Goal: Transaction & Acquisition: Purchase product/service

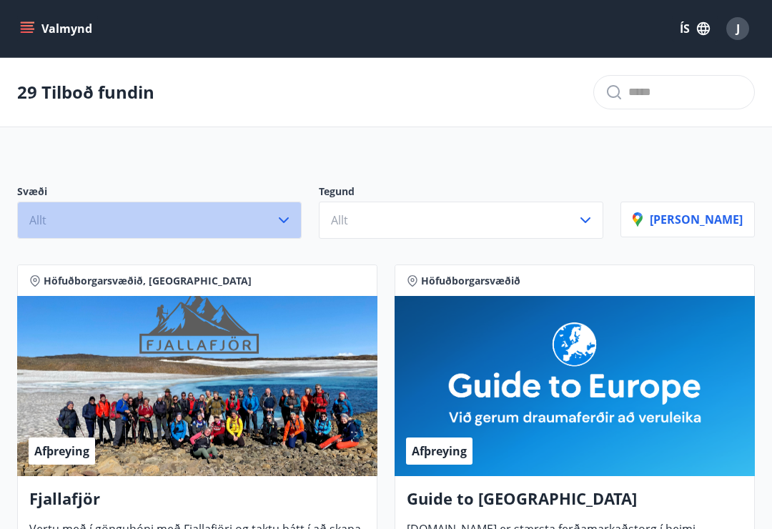
click at [292, 221] on icon "button" at bounding box center [283, 220] width 17 height 17
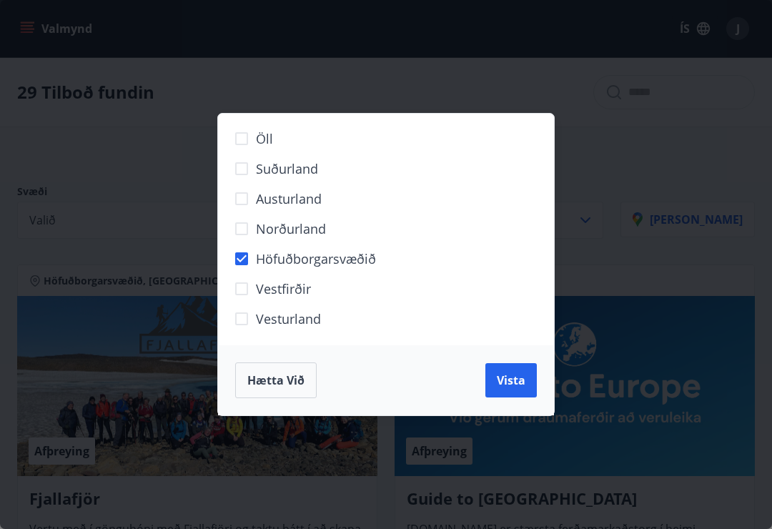
click at [512, 382] on span "Vista" at bounding box center [511, 380] width 29 height 16
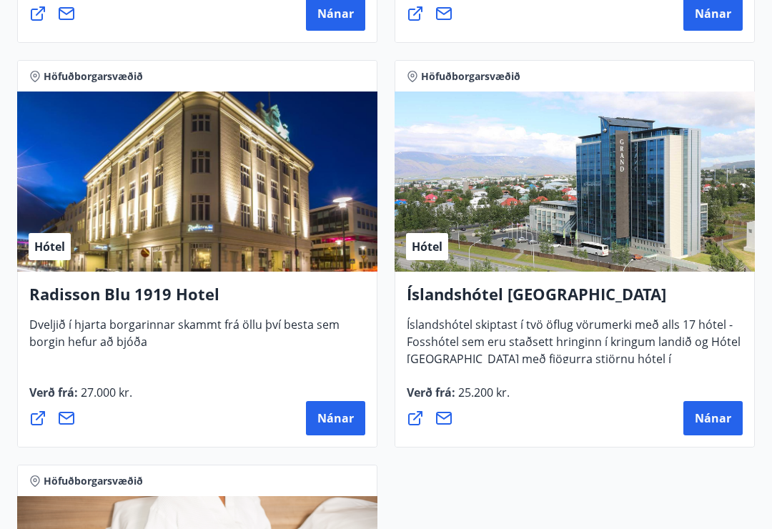
scroll to position [1898, 0]
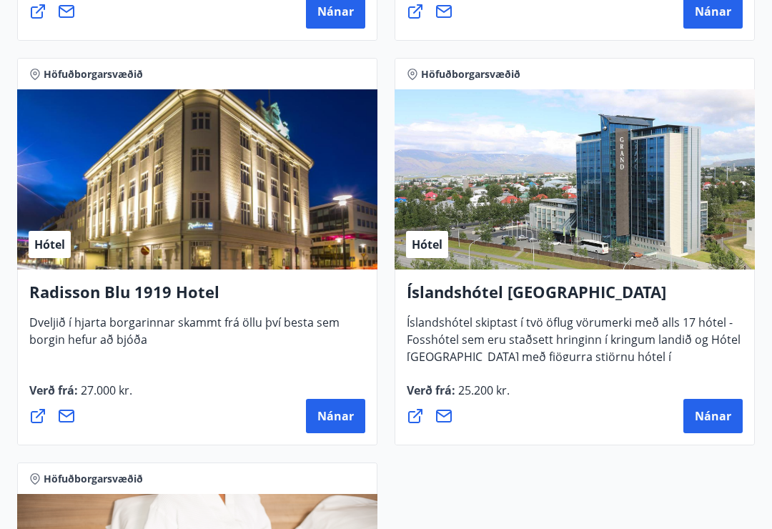
click at [324, 419] on span "Nánar" at bounding box center [335, 417] width 36 height 16
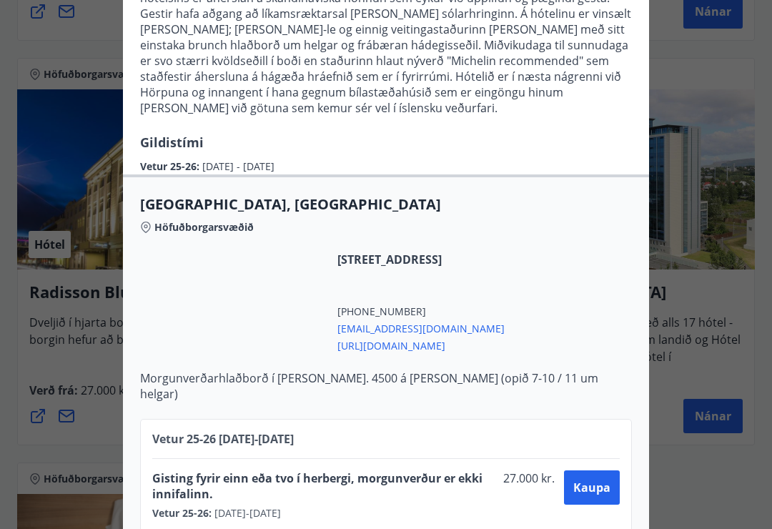
scroll to position [227, 0]
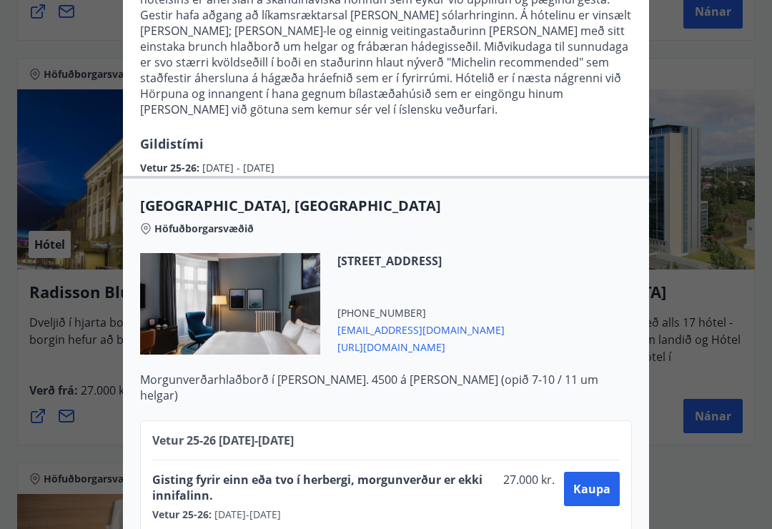
click at [595, 493] on span "Kaupa" at bounding box center [591, 489] width 37 height 16
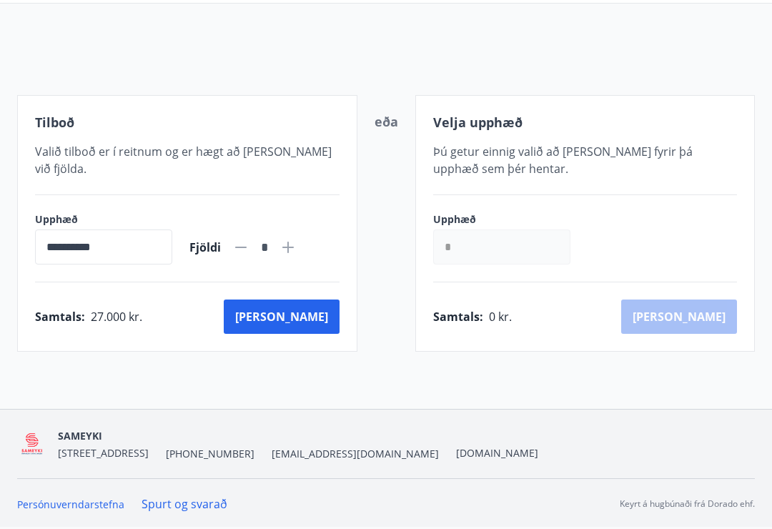
scroll to position [92, 0]
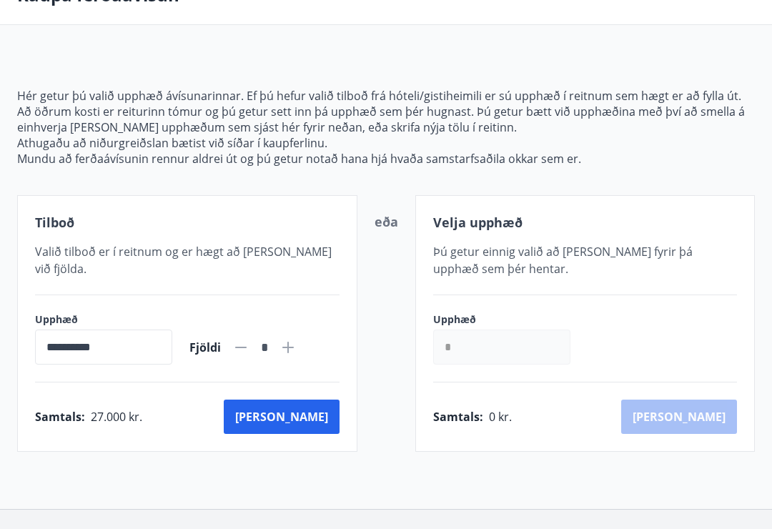
click at [322, 399] on button "Kaup" at bounding box center [282, 416] width 116 height 34
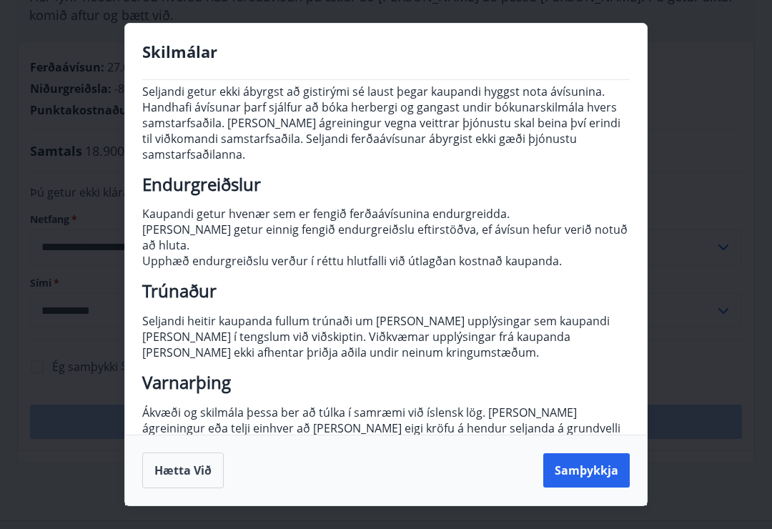
scroll to position [131, 0]
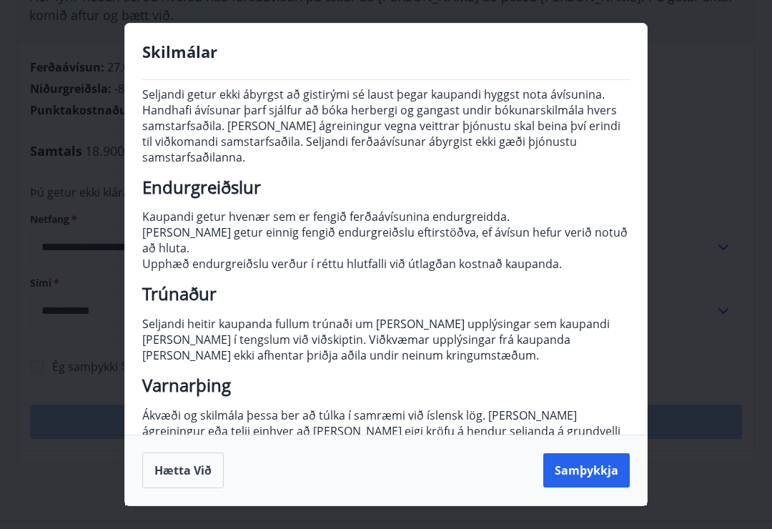
click at [601, 487] on button "Samþykkja" at bounding box center [586, 470] width 86 height 34
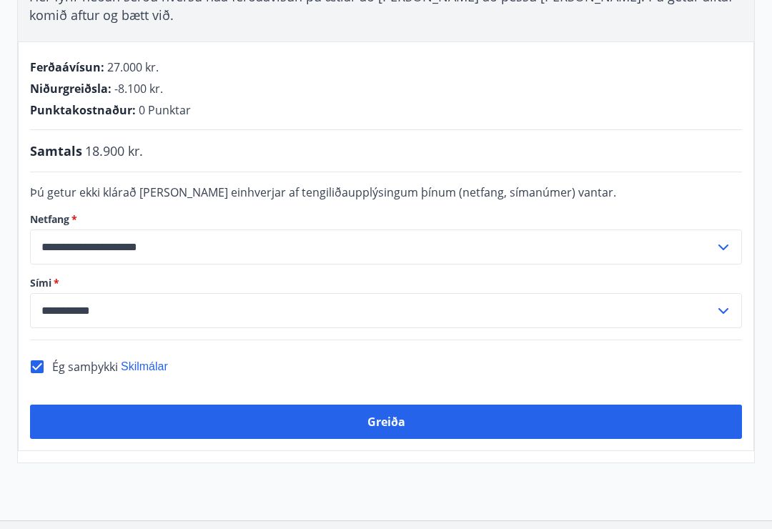
click at [645, 406] on button "Greiða" at bounding box center [386, 421] width 712 height 34
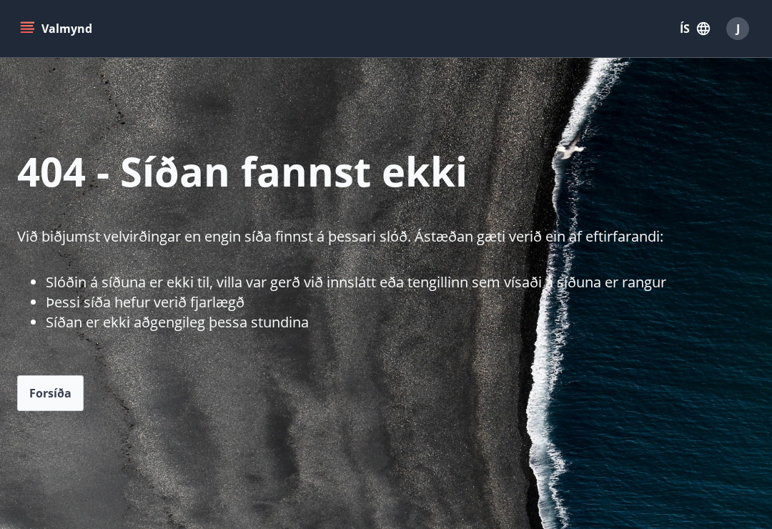
click at [35, 17] on button "Valmynd" at bounding box center [57, 29] width 81 height 26
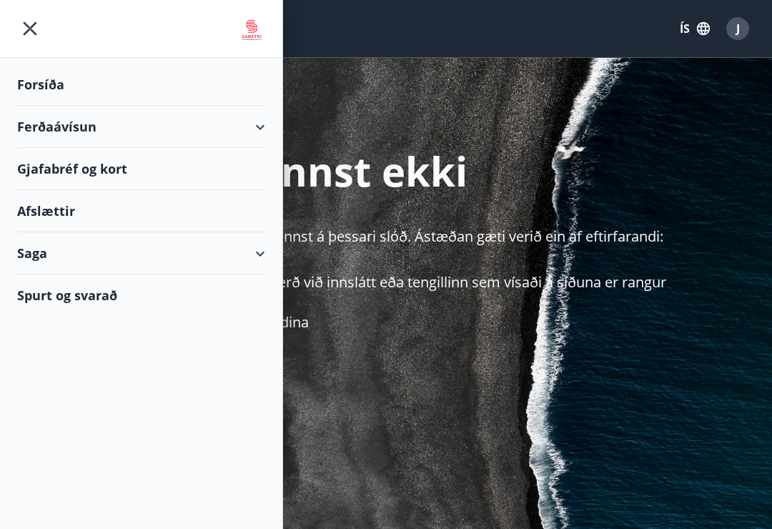
click at [79, 125] on div "Ferðaávísun" at bounding box center [141, 127] width 248 height 42
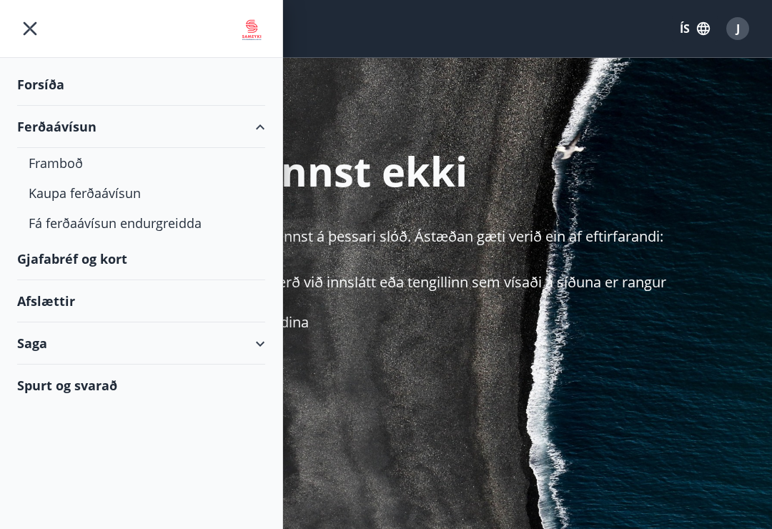
click at [29, 26] on icon "menu" at bounding box center [31, 29] width 14 height 14
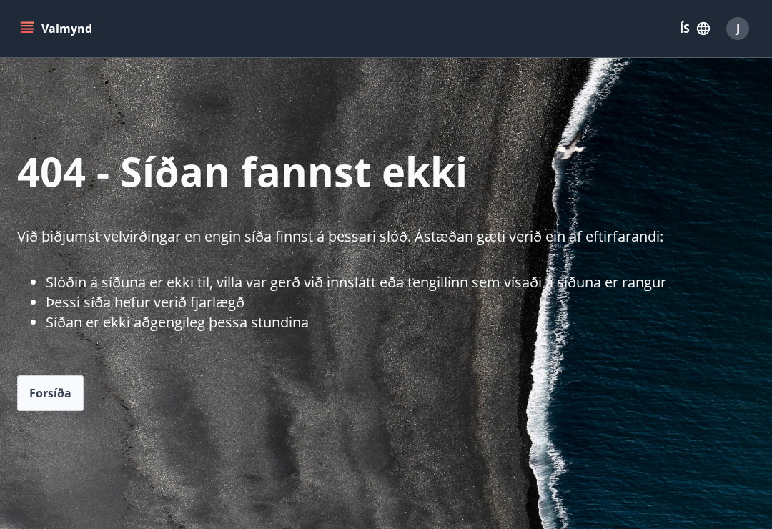
click at [33, 17] on button "Valmynd" at bounding box center [57, 29] width 81 height 26
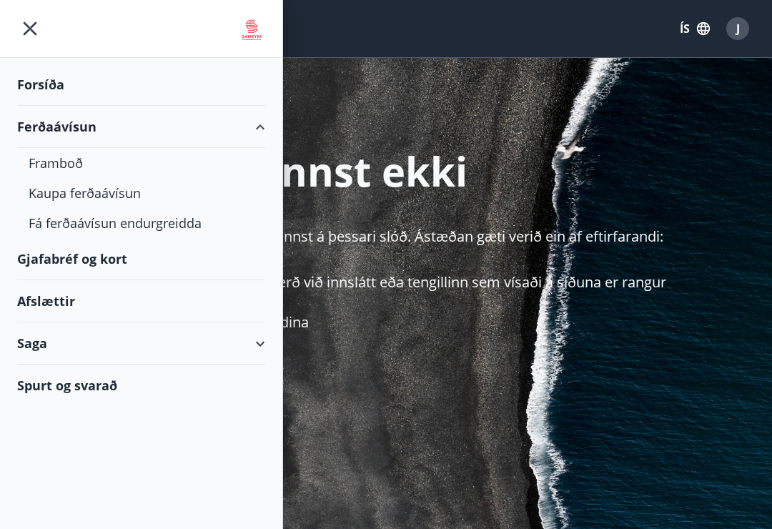
click at [46, 77] on div "Forsíða" at bounding box center [141, 85] width 248 height 42
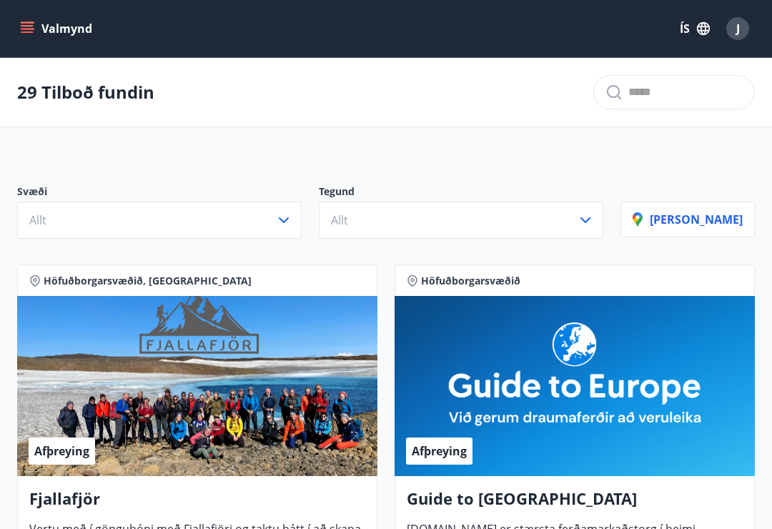
click at [31, 34] on icon "menu" at bounding box center [27, 28] width 14 height 14
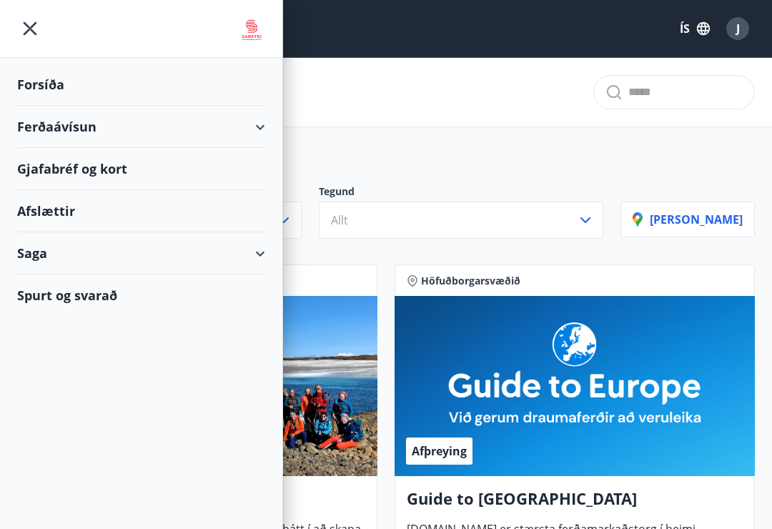
click at [42, 91] on div "Forsíða" at bounding box center [141, 85] width 248 height 42
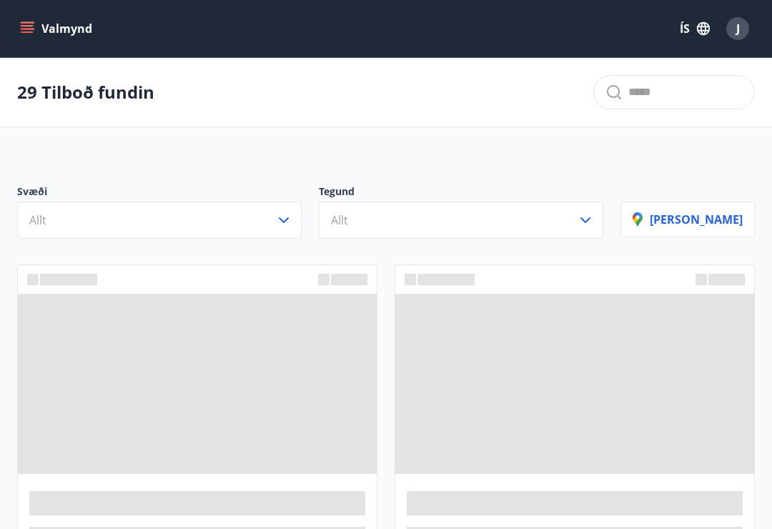
click at [33, 34] on icon "menu" at bounding box center [27, 28] width 14 height 14
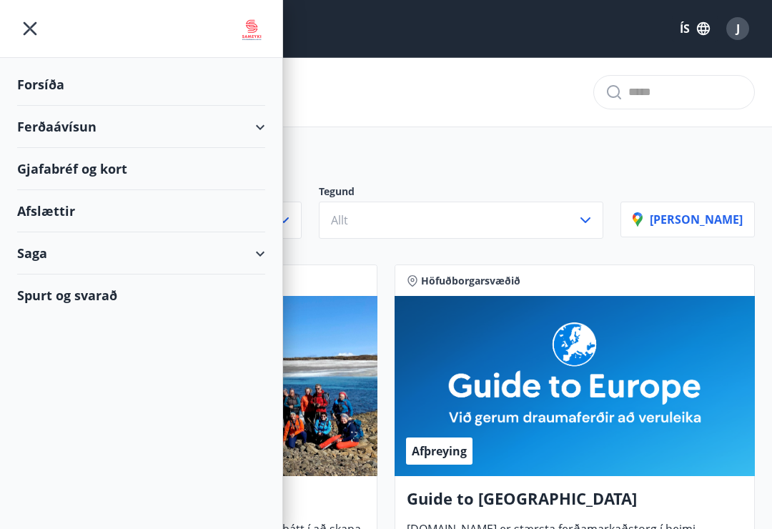
click at [43, 89] on div "Forsíða" at bounding box center [141, 85] width 248 height 42
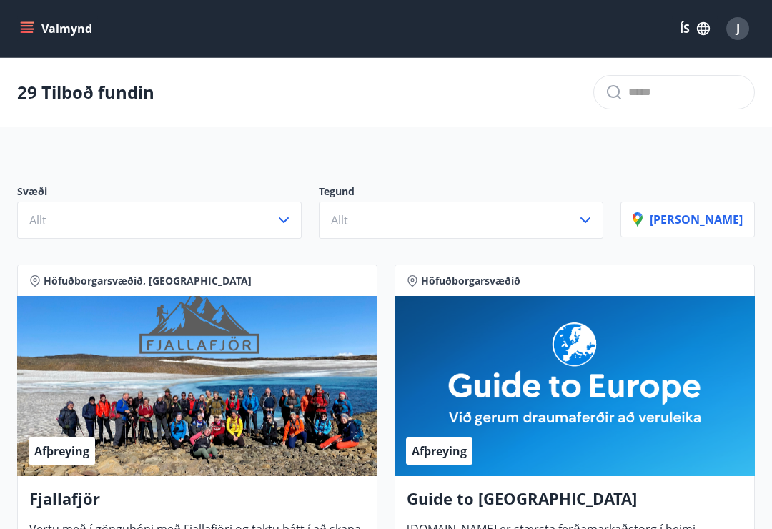
click at [737, 28] on span "J" at bounding box center [738, 29] width 4 height 16
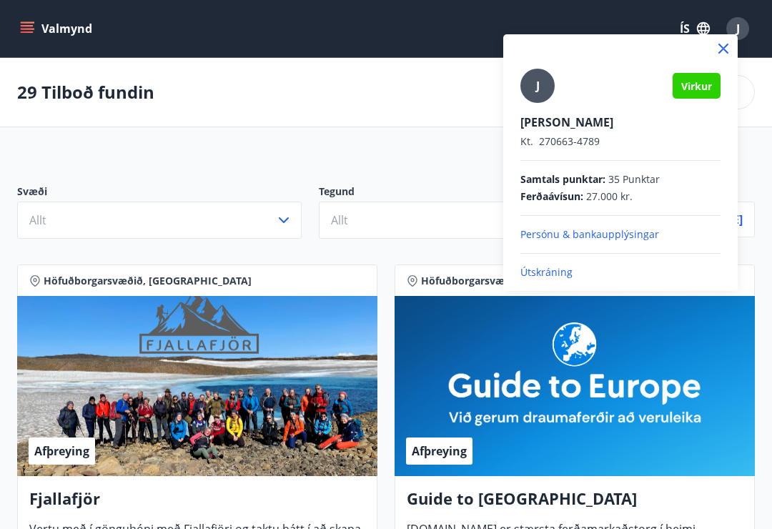
click at [31, 31] on div at bounding box center [386, 264] width 772 height 529
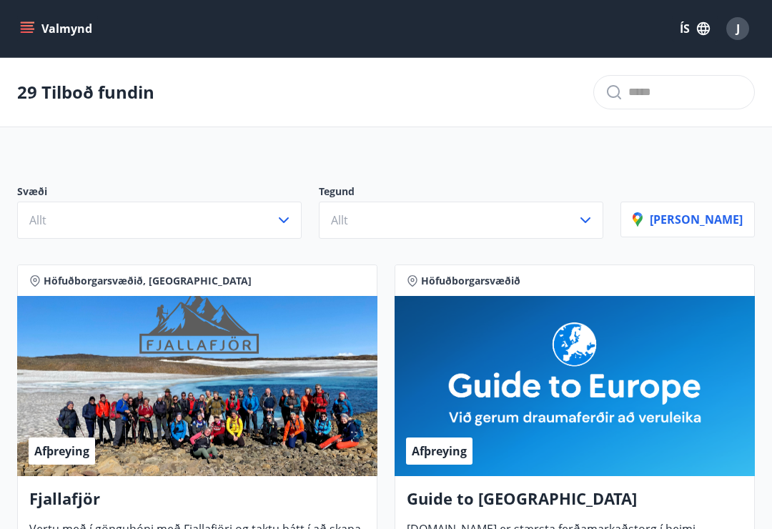
click at [76, 24] on button "Valmynd" at bounding box center [57, 29] width 81 height 26
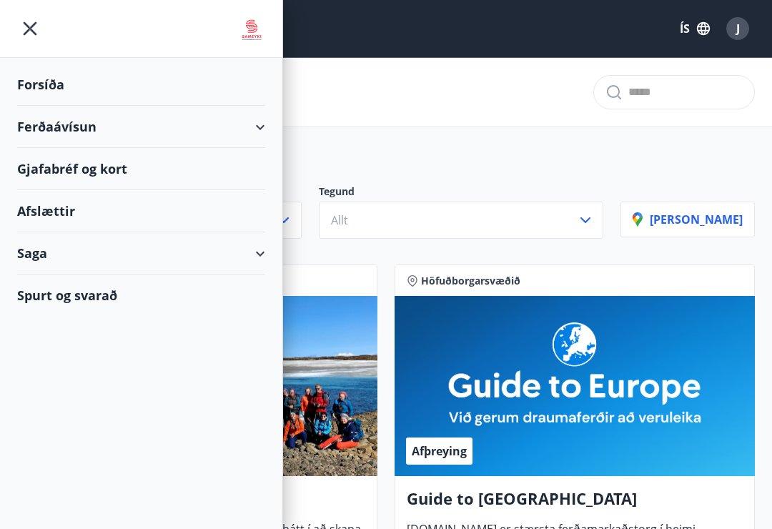
click at [46, 175] on div "Gjafabréf og kort" at bounding box center [141, 169] width 248 height 42
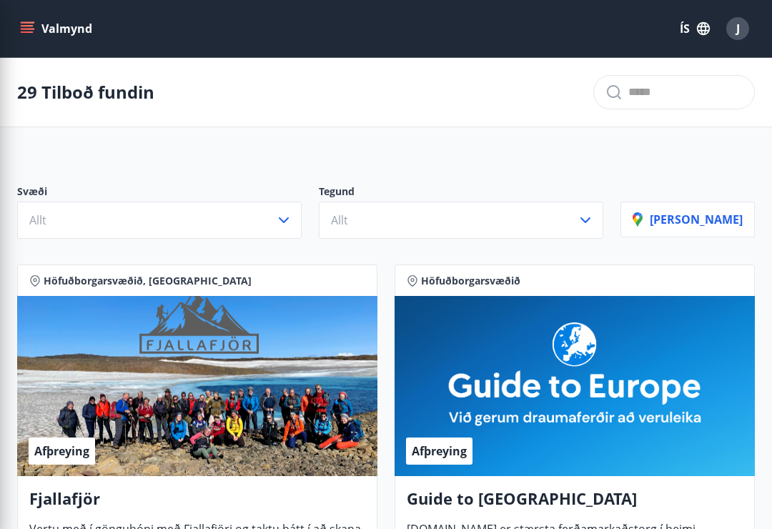
click at [471, 92] on div "29 Tilboð fundin" at bounding box center [386, 92] width 772 height 69
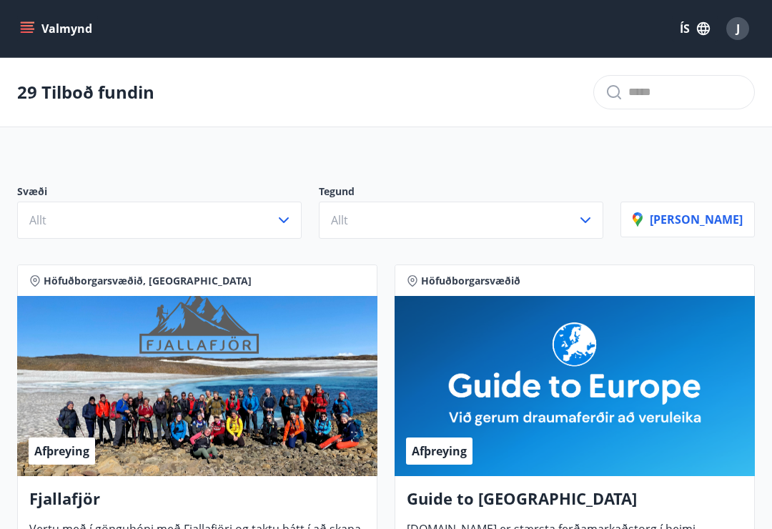
click at [41, 12] on div "Valmynd ÍS J" at bounding box center [385, 28] width 737 height 34
click at [34, 35] on icon "menu" at bounding box center [27, 28] width 14 height 14
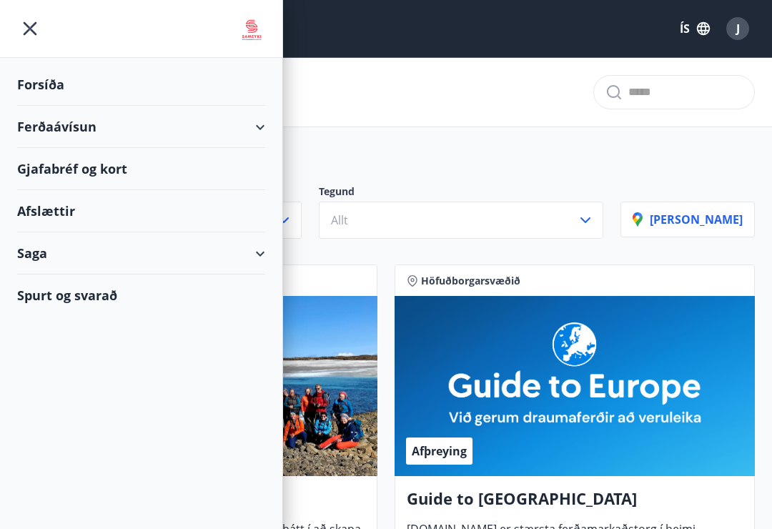
click at [51, 211] on div "Afslættir" at bounding box center [141, 211] width 248 height 42
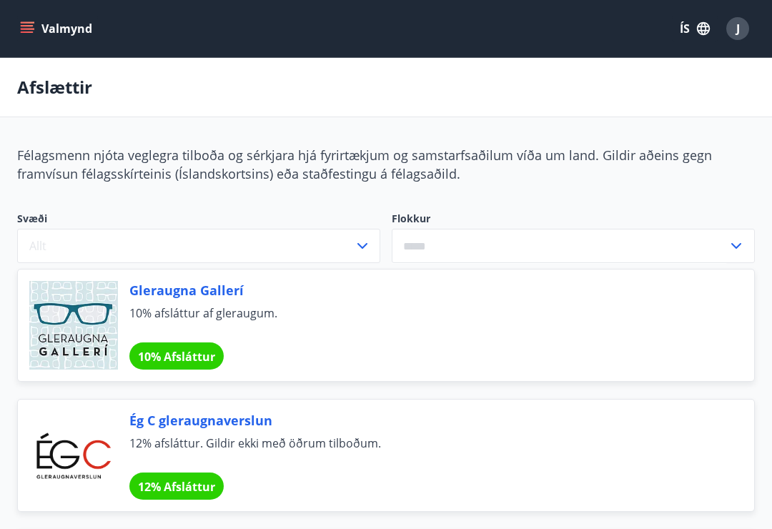
click at [39, 31] on button "Valmynd" at bounding box center [57, 29] width 81 height 26
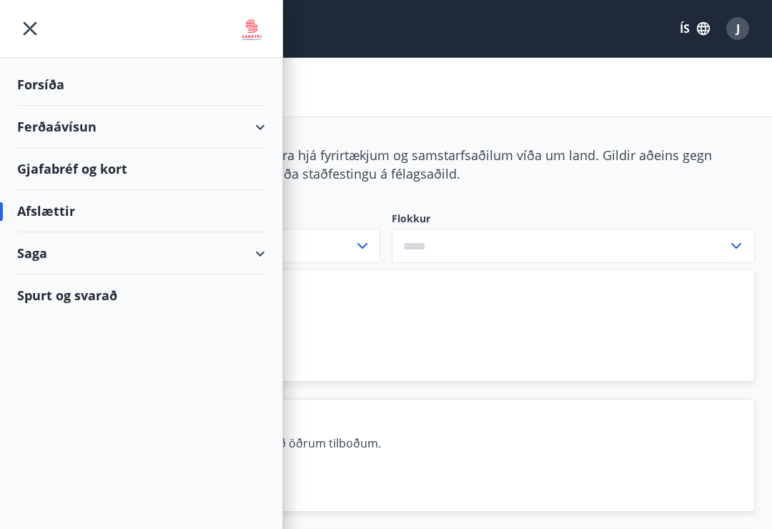
click at [44, 86] on div "Forsíða" at bounding box center [141, 85] width 248 height 42
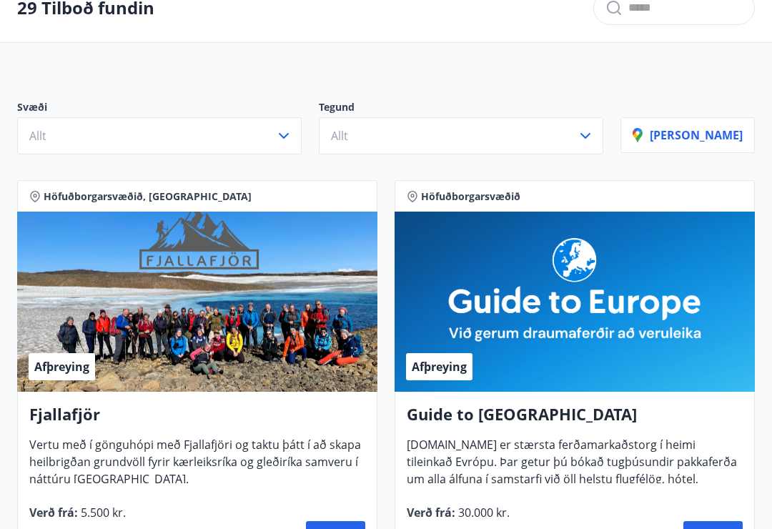
scroll to position [84, 0]
